Goal: Task Accomplishment & Management: Manage account settings

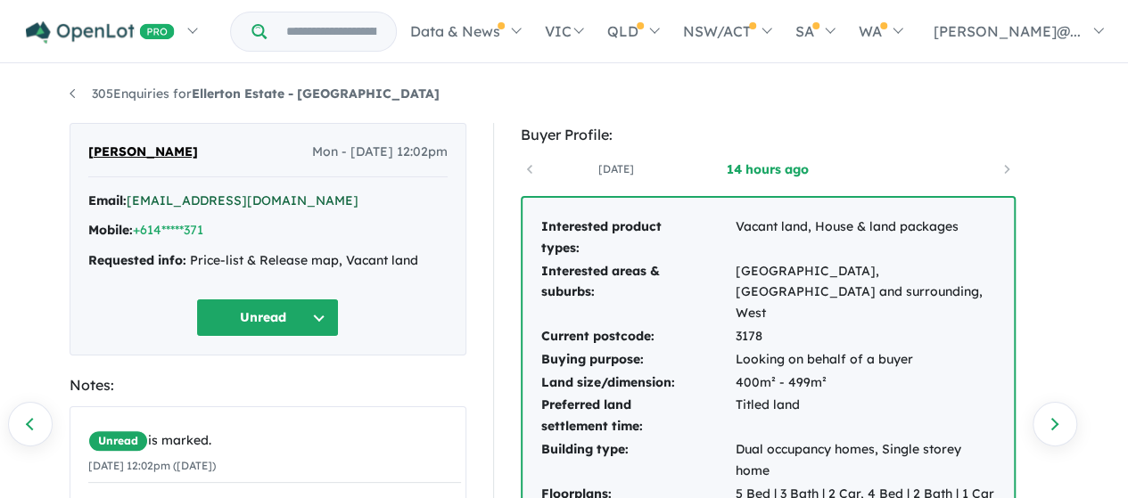
click at [209, 201] on link "[EMAIL_ADDRESS][DOMAIN_NAME]" at bounding box center [243, 201] width 232 height 16
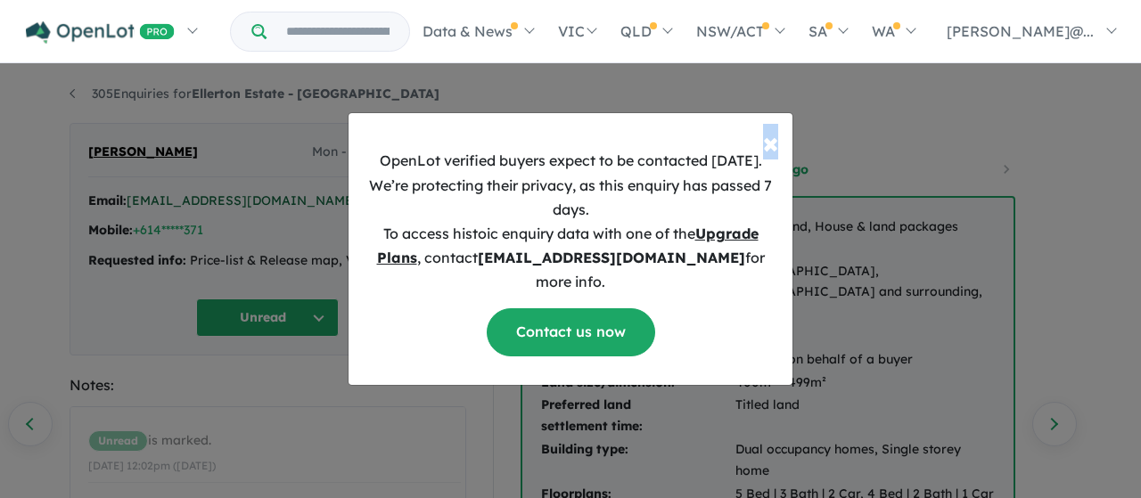
click at [209, 201] on div "× Close OpenLot verified buyers expect to be contacted [DATE]. We’re protecting…" at bounding box center [570, 249] width 1141 height 498
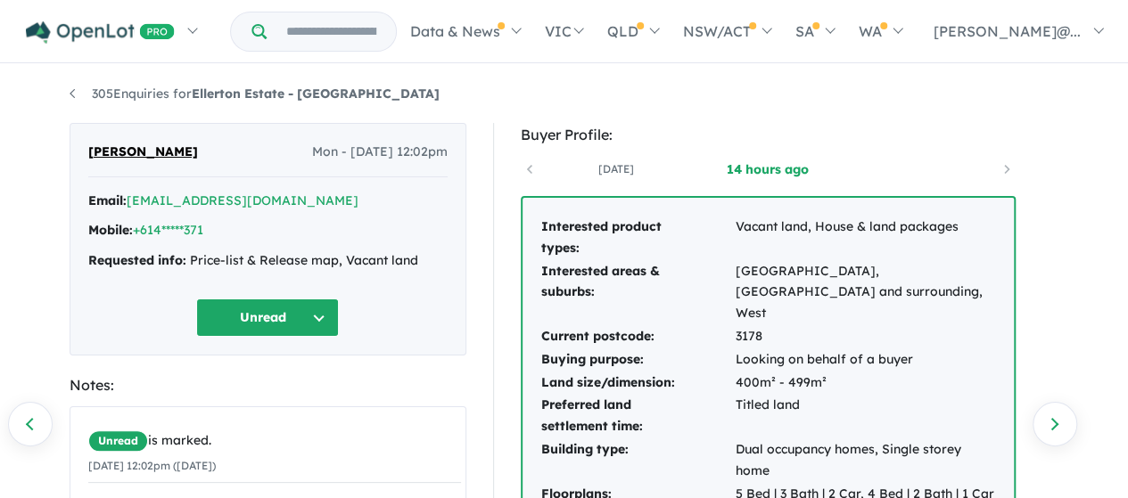
click at [256, 318] on button "Unread" at bounding box center [267, 318] width 143 height 38
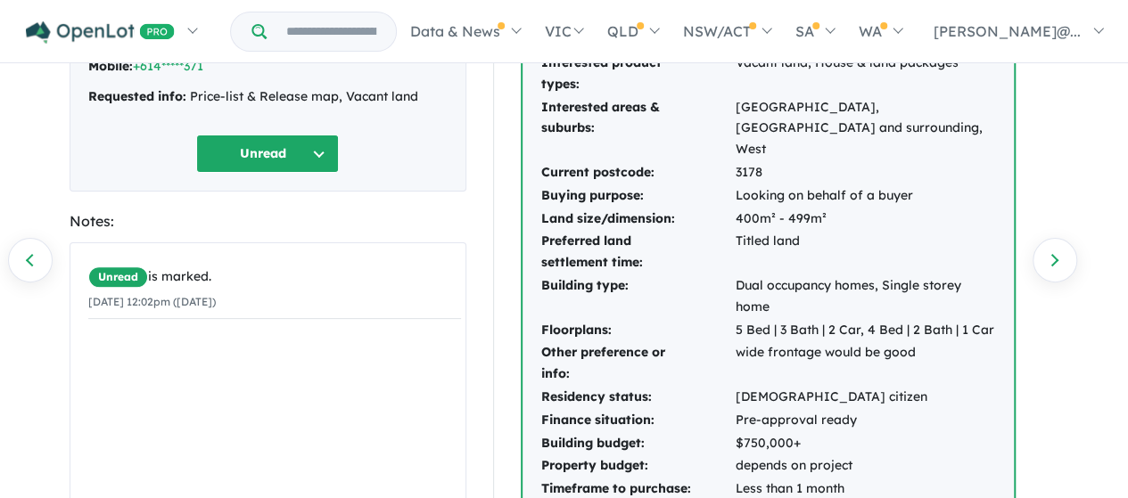
scroll to position [86, 0]
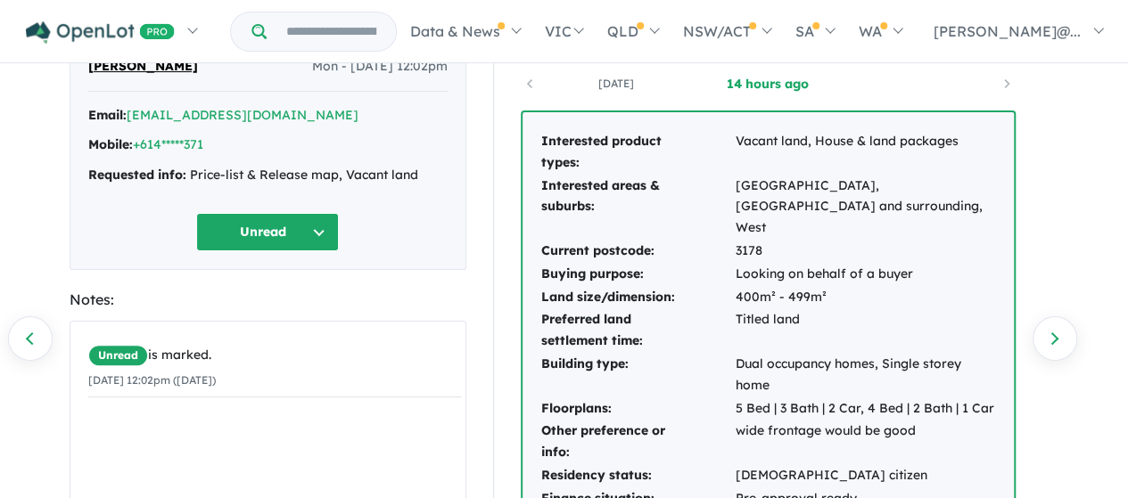
click at [273, 231] on button "Unread" at bounding box center [267, 232] width 143 height 38
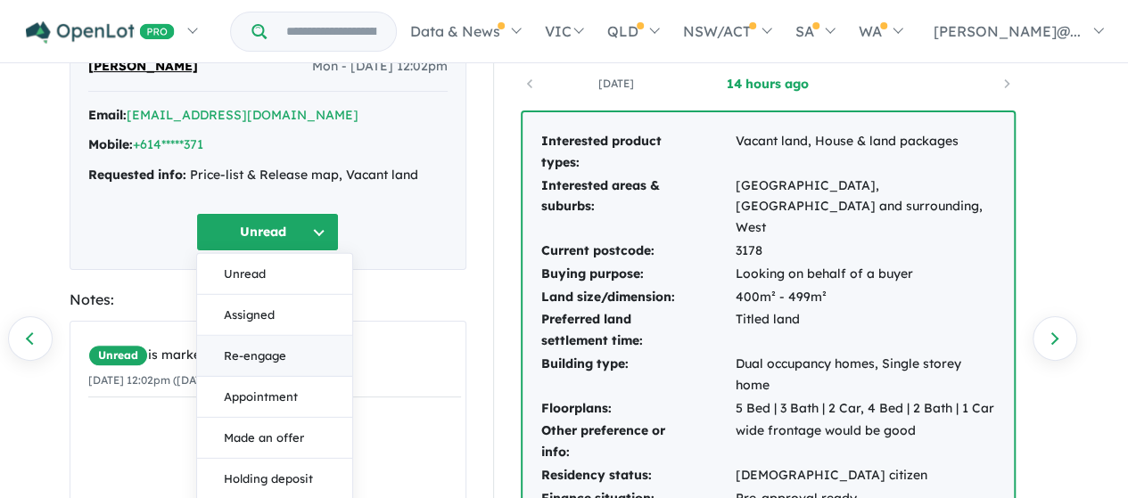
click at [258, 352] on button "Re-engage" at bounding box center [274, 356] width 155 height 41
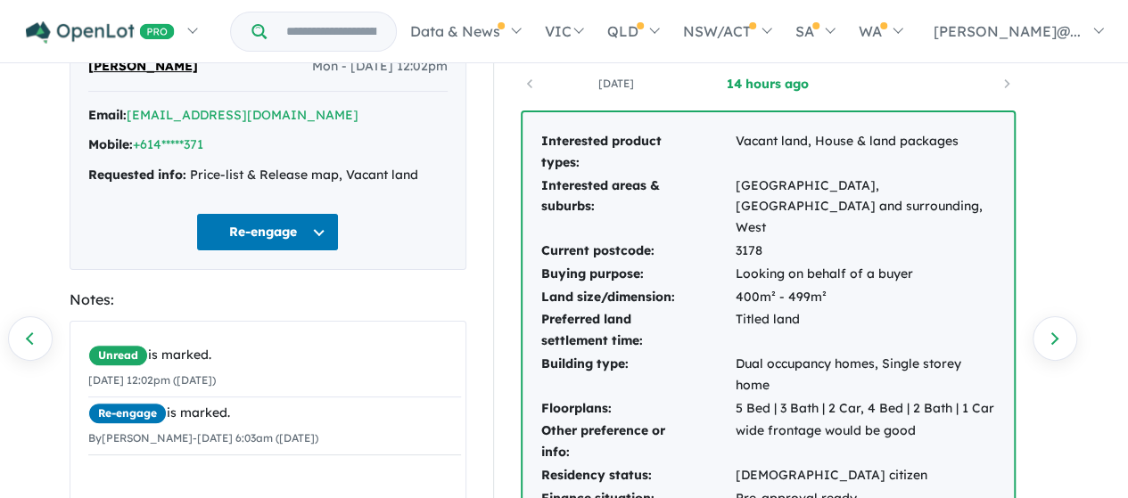
click at [291, 230] on button "Re-engage" at bounding box center [267, 232] width 143 height 38
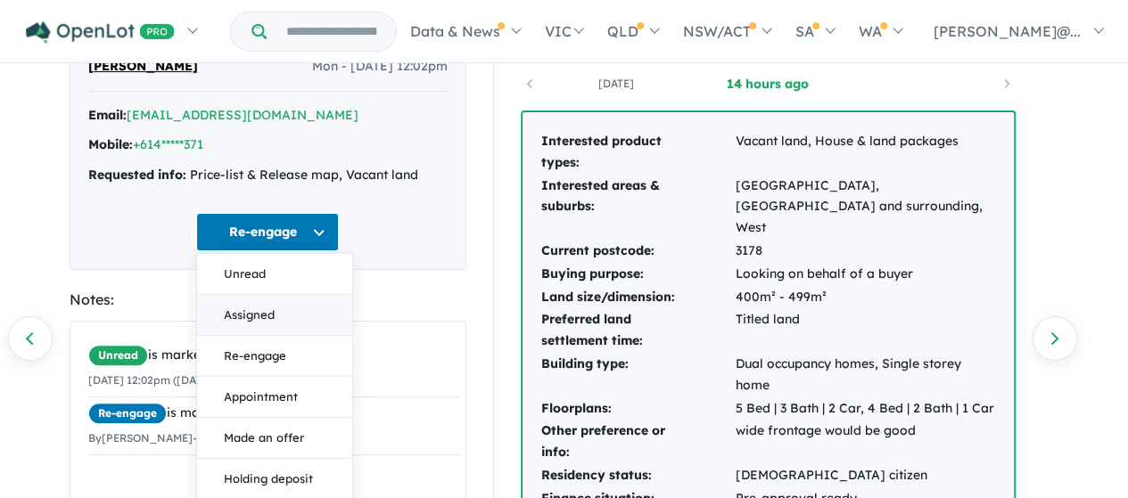
click at [265, 312] on button "Assigned" at bounding box center [274, 315] width 155 height 41
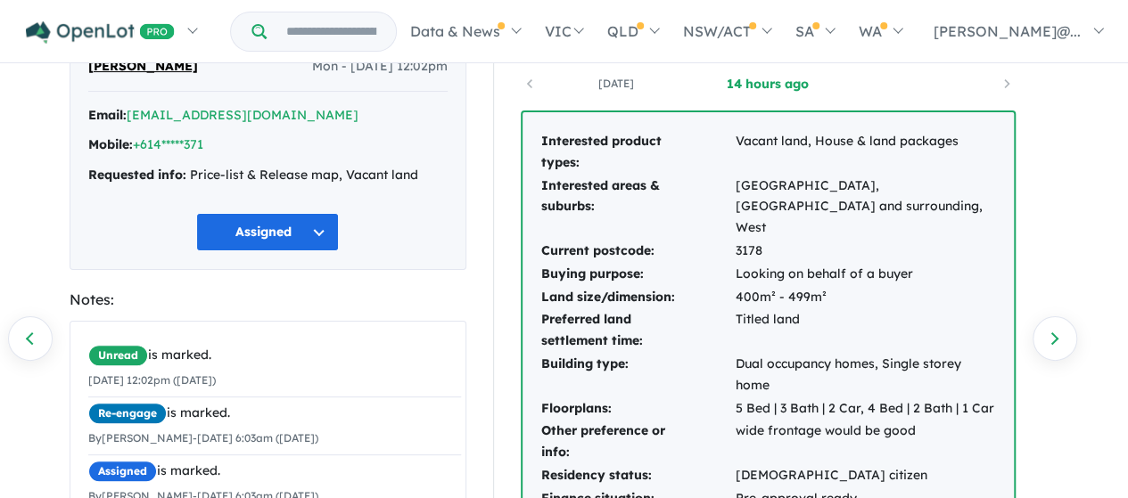
click at [265, 312] on section "Notes: Unread is marked. [DATE] 12:02pm ([DATE]) Re-engage is marked. By [PERSO…" at bounding box center [268, 497] width 397 height 418
click at [187, 142] on link "+614*****371" at bounding box center [168, 144] width 70 height 16
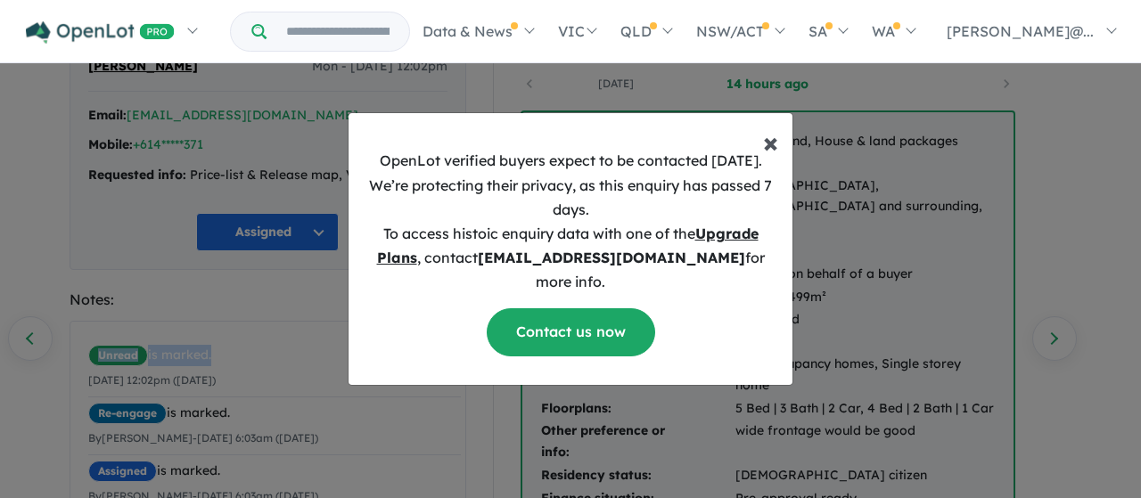
click at [771, 156] on span "×" at bounding box center [770, 142] width 15 height 36
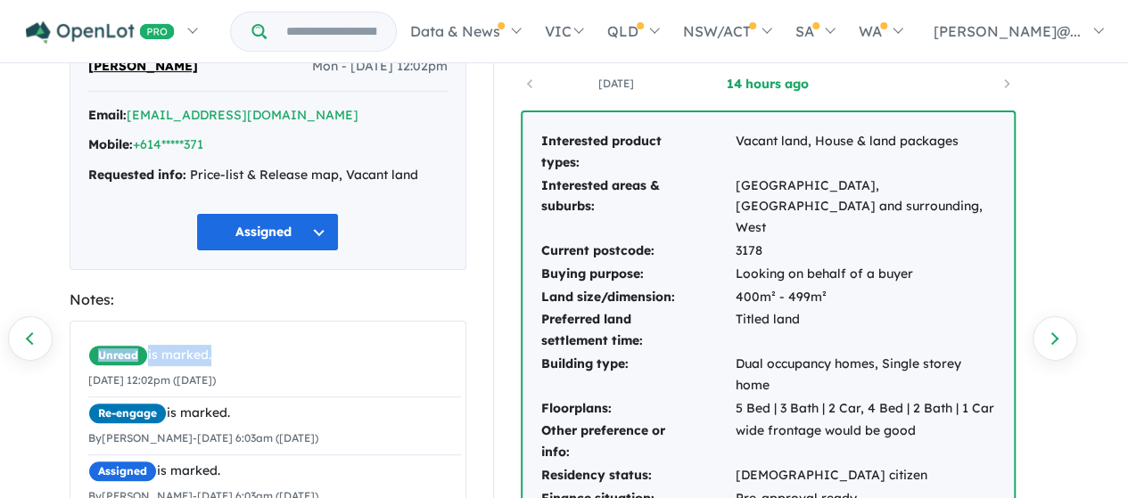
scroll to position [0, 0]
